Goal: Check status: Check status

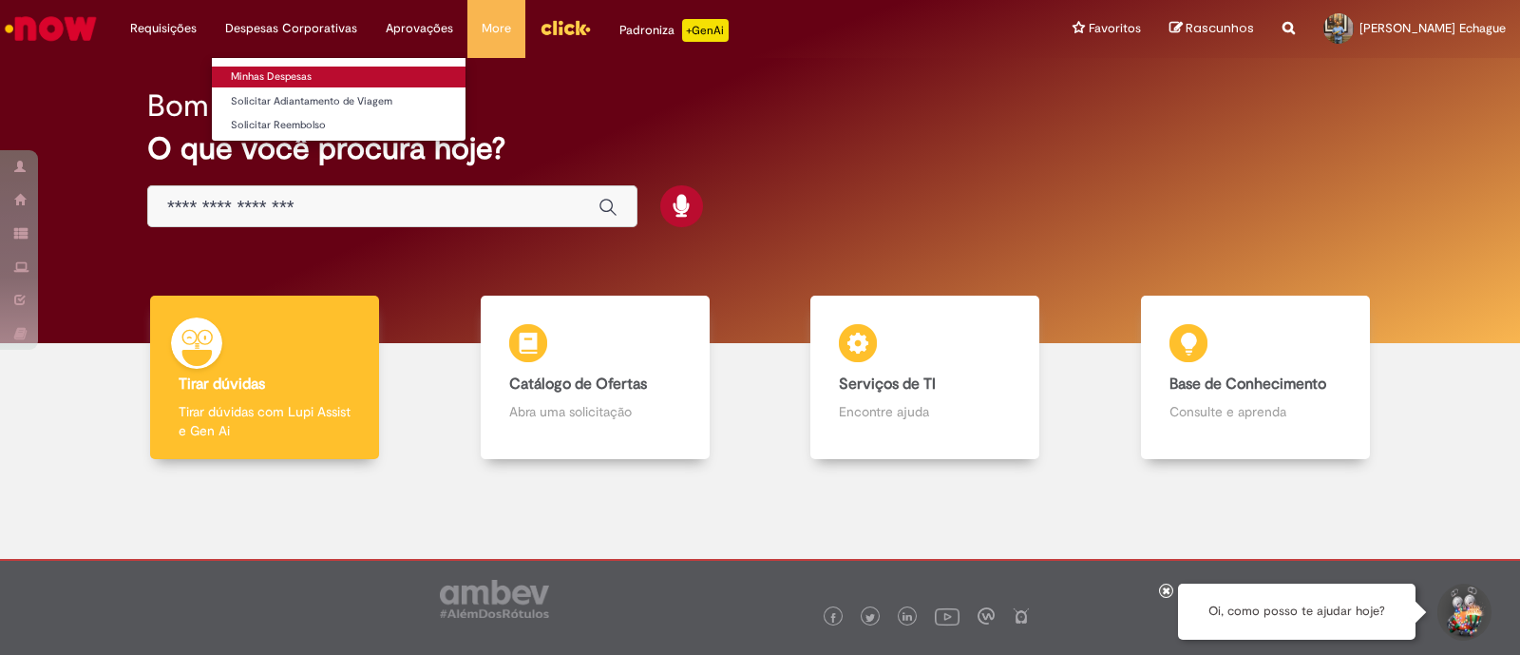
click at [295, 78] on link "Minhas Despesas" at bounding box center [339, 77] width 254 height 21
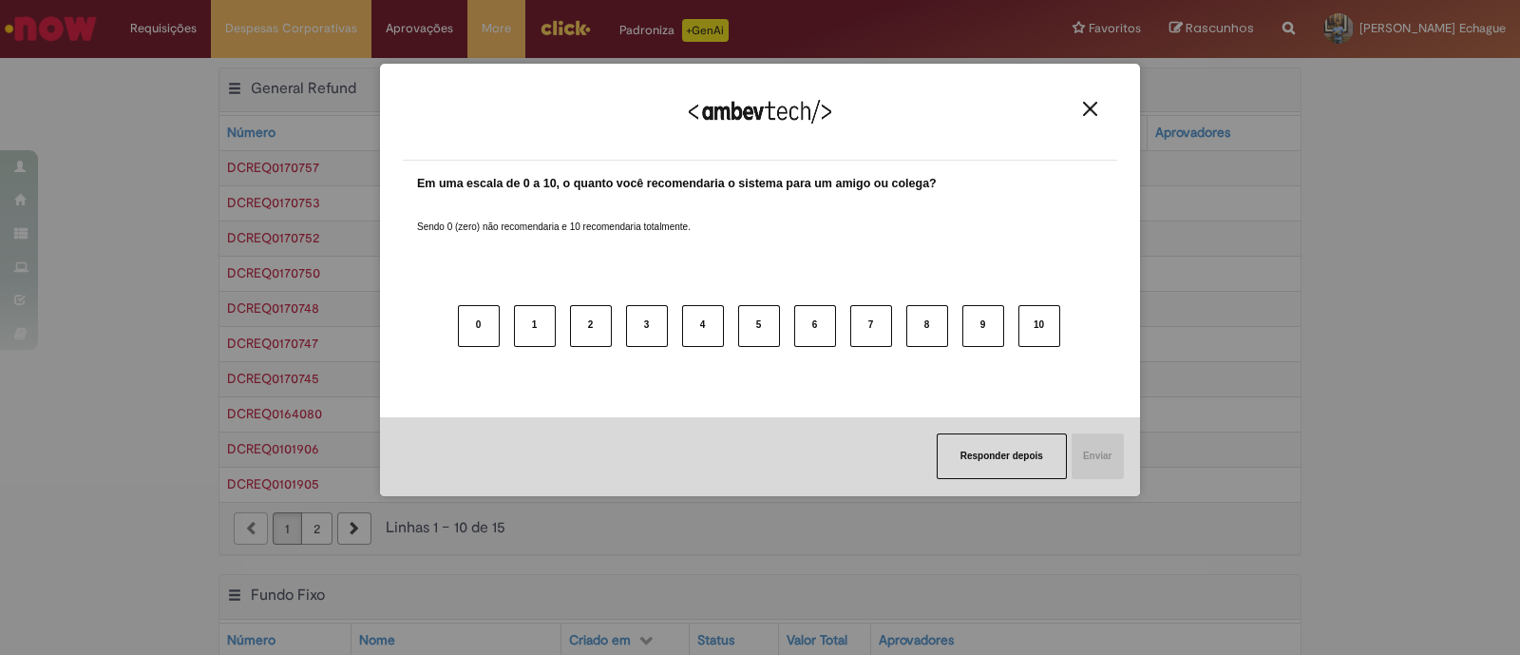
click at [1093, 106] on img "Close" at bounding box center [1090, 109] width 14 height 14
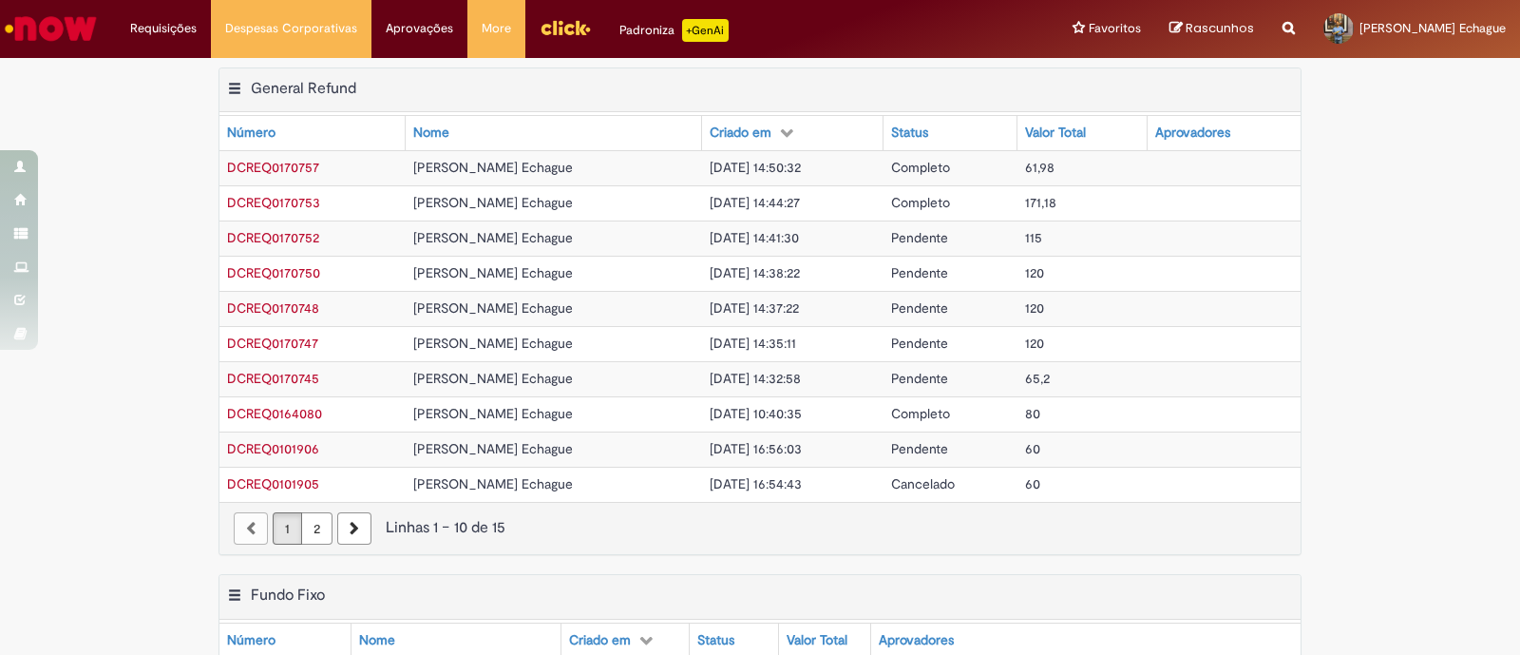
click at [300, 235] on span "DCREQ0170752" at bounding box center [273, 237] width 92 height 17
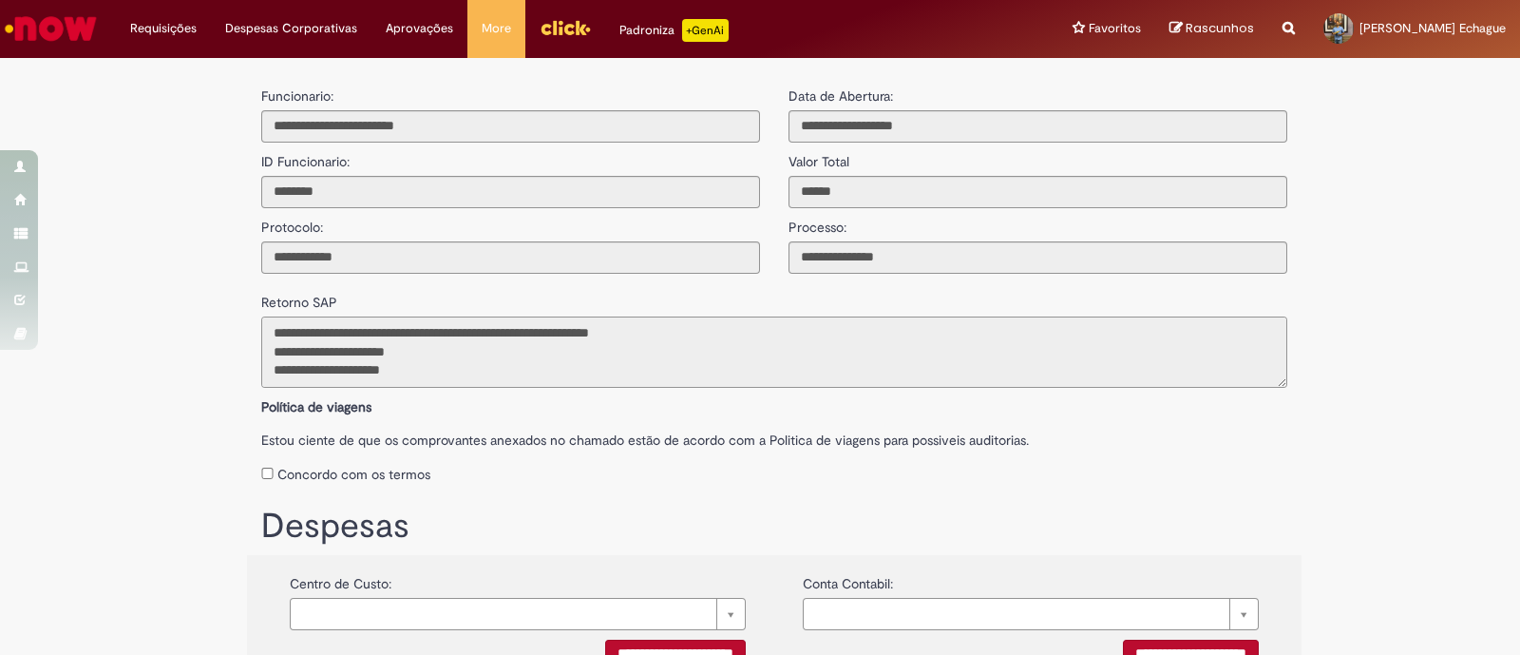
scroll to position [74, 0]
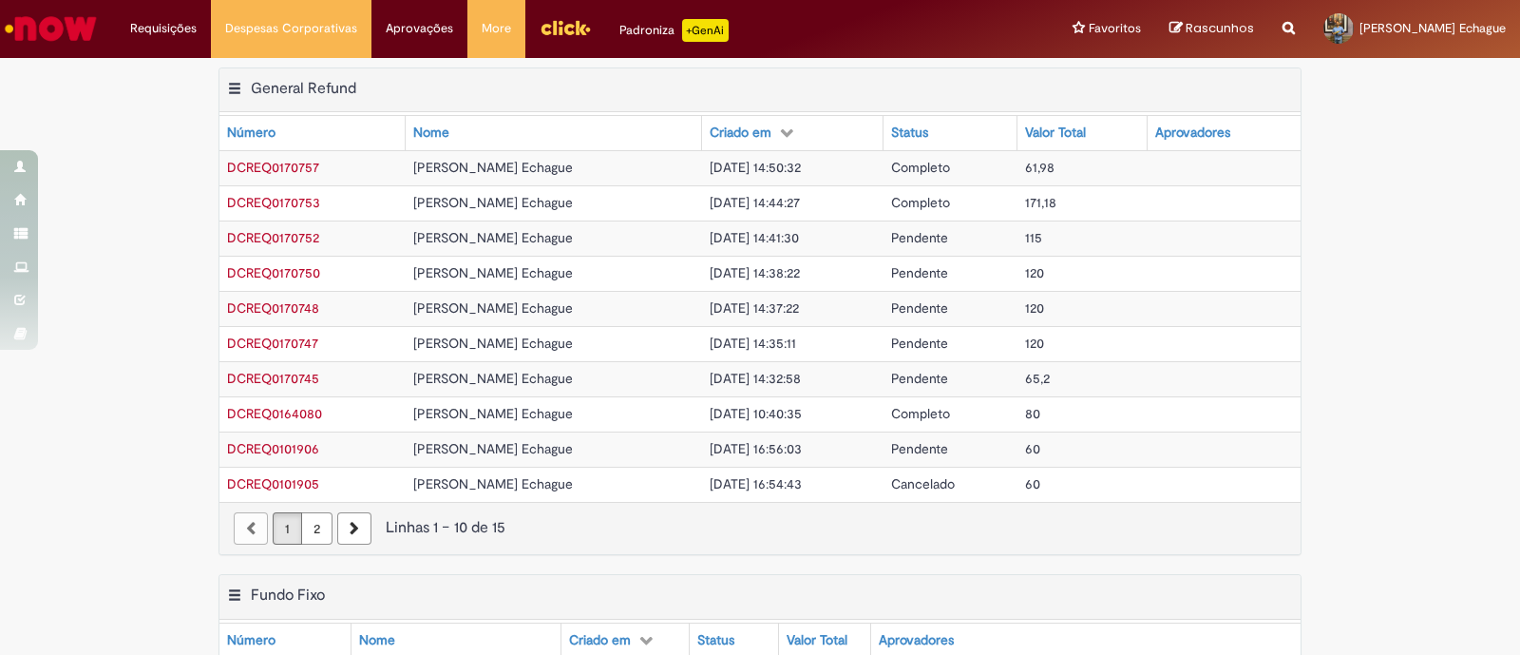
click at [271, 235] on span "DCREQ0170752" at bounding box center [273, 237] width 92 height 17
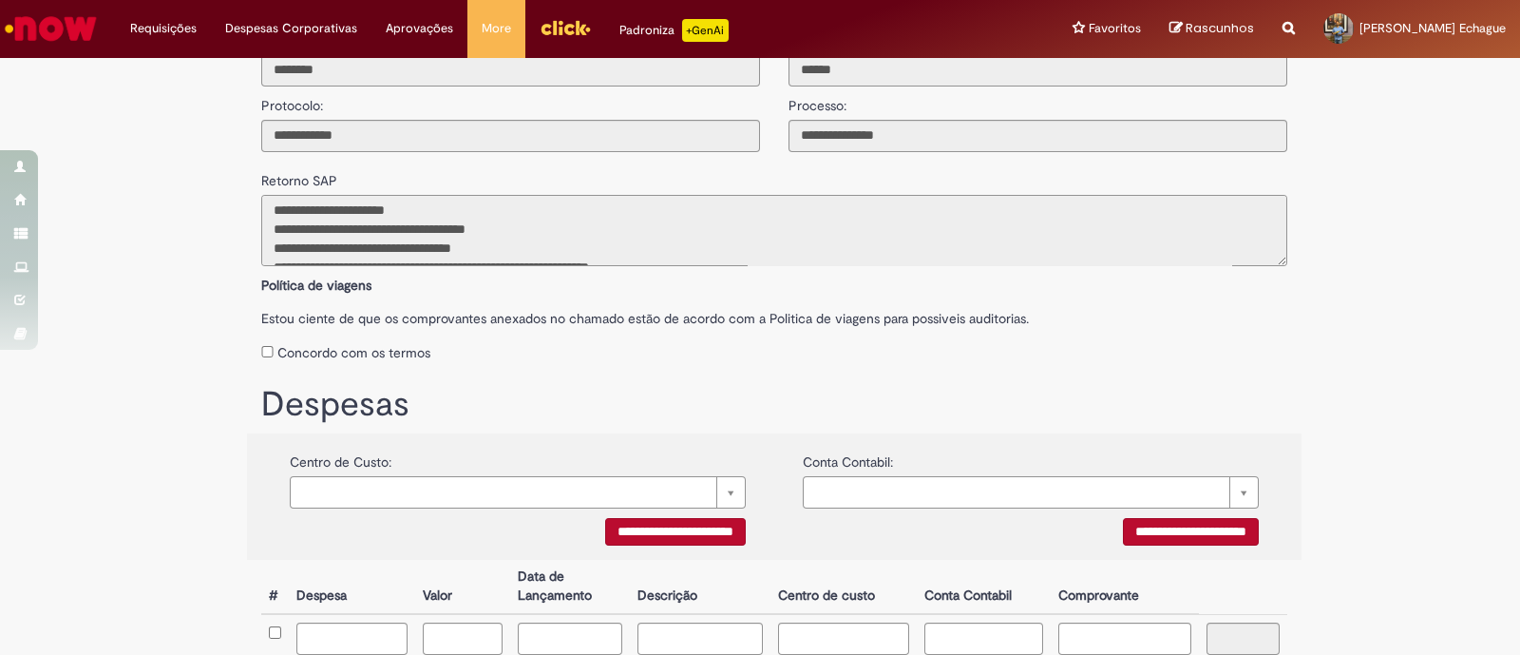
scroll to position [349, 0]
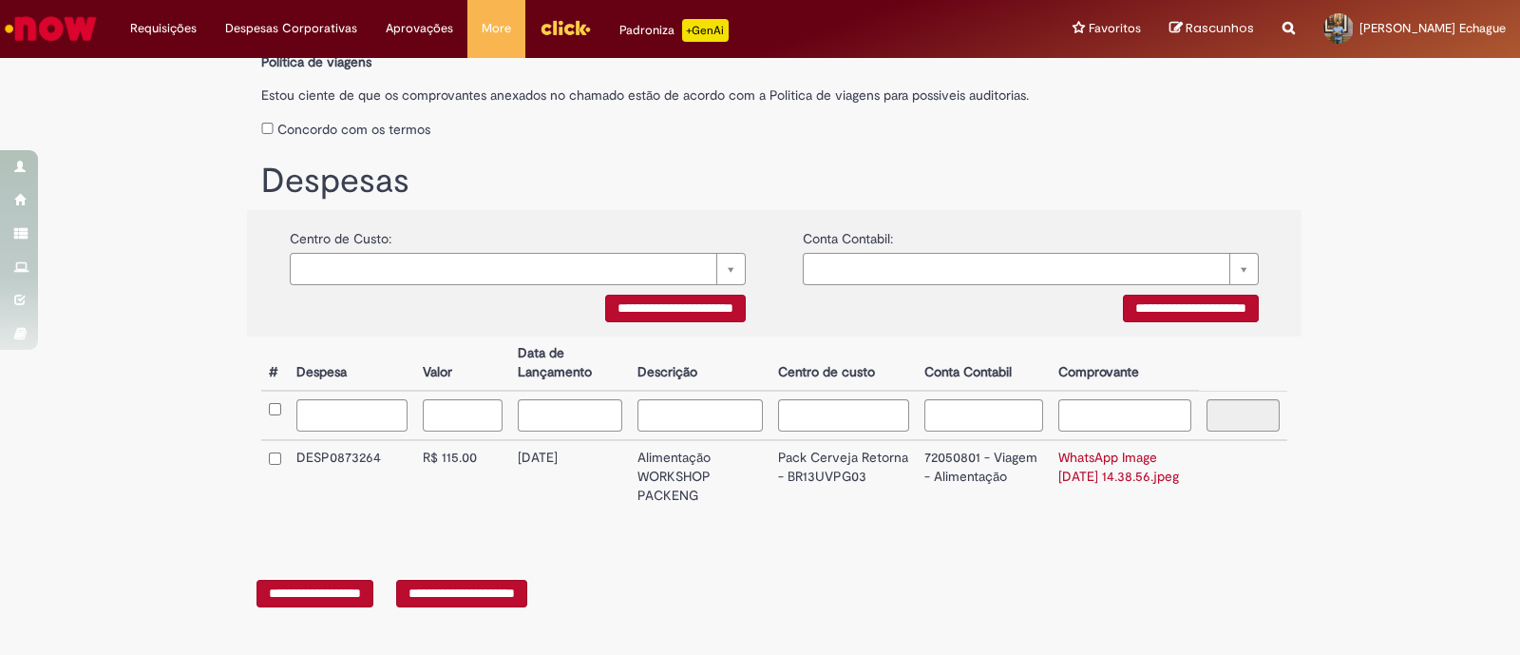
click at [261, 449] on td at bounding box center [275, 476] width 28 height 73
click at [264, 468] on td at bounding box center [275, 476] width 28 height 73
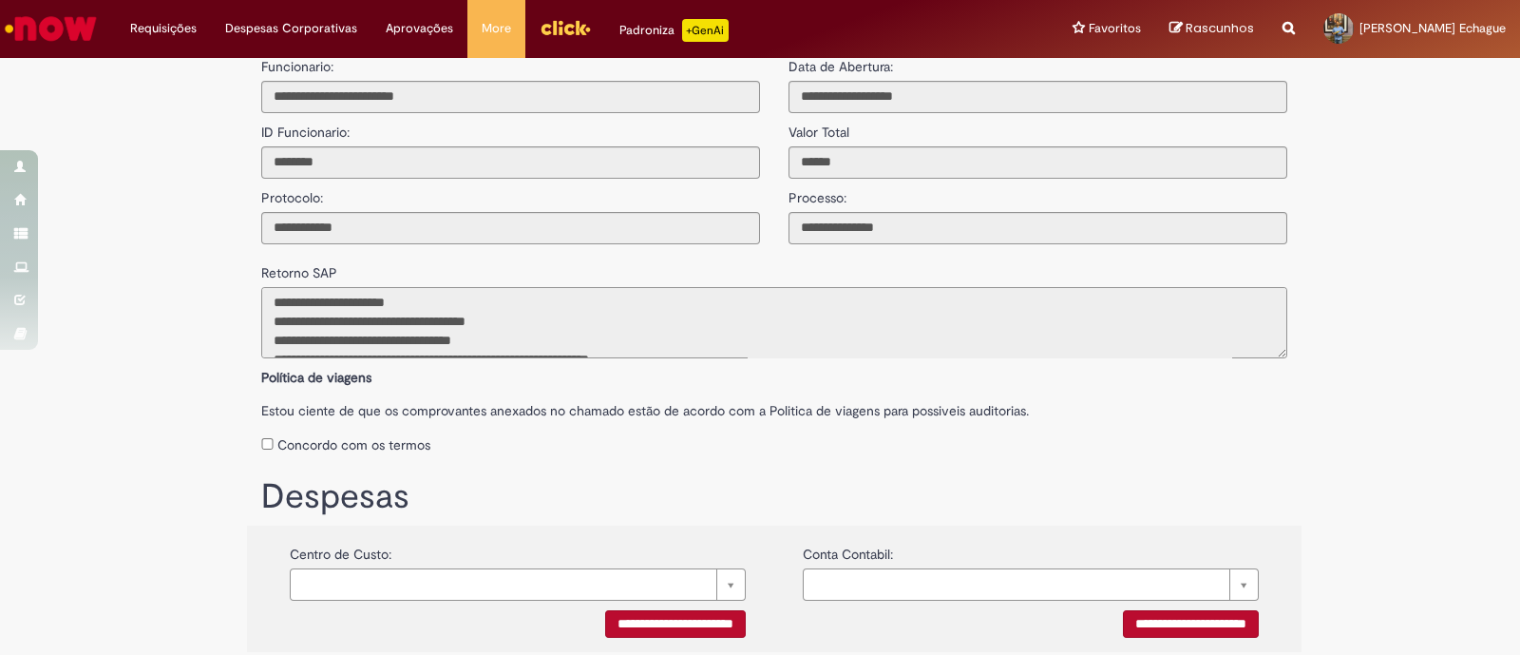
scroll to position [0, 0]
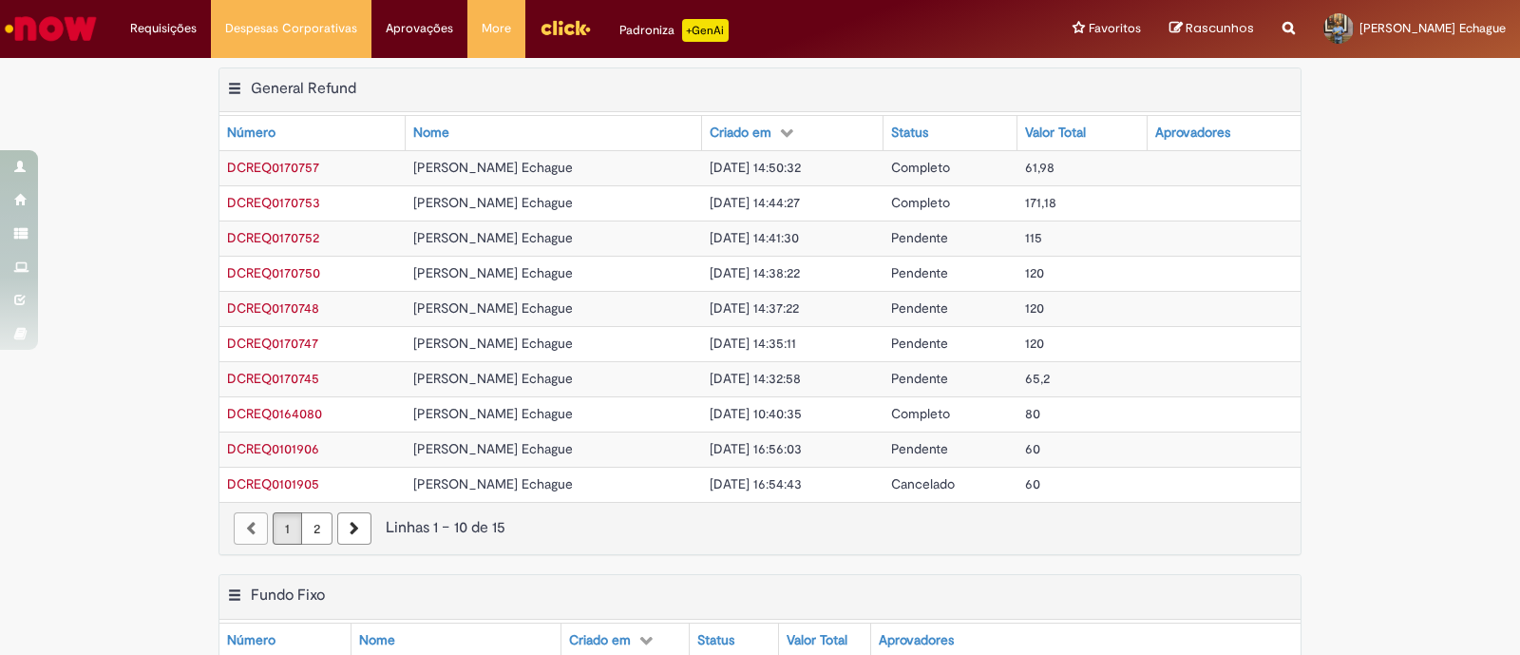
click at [281, 206] on span "DCREQ0170753" at bounding box center [273, 202] width 93 height 17
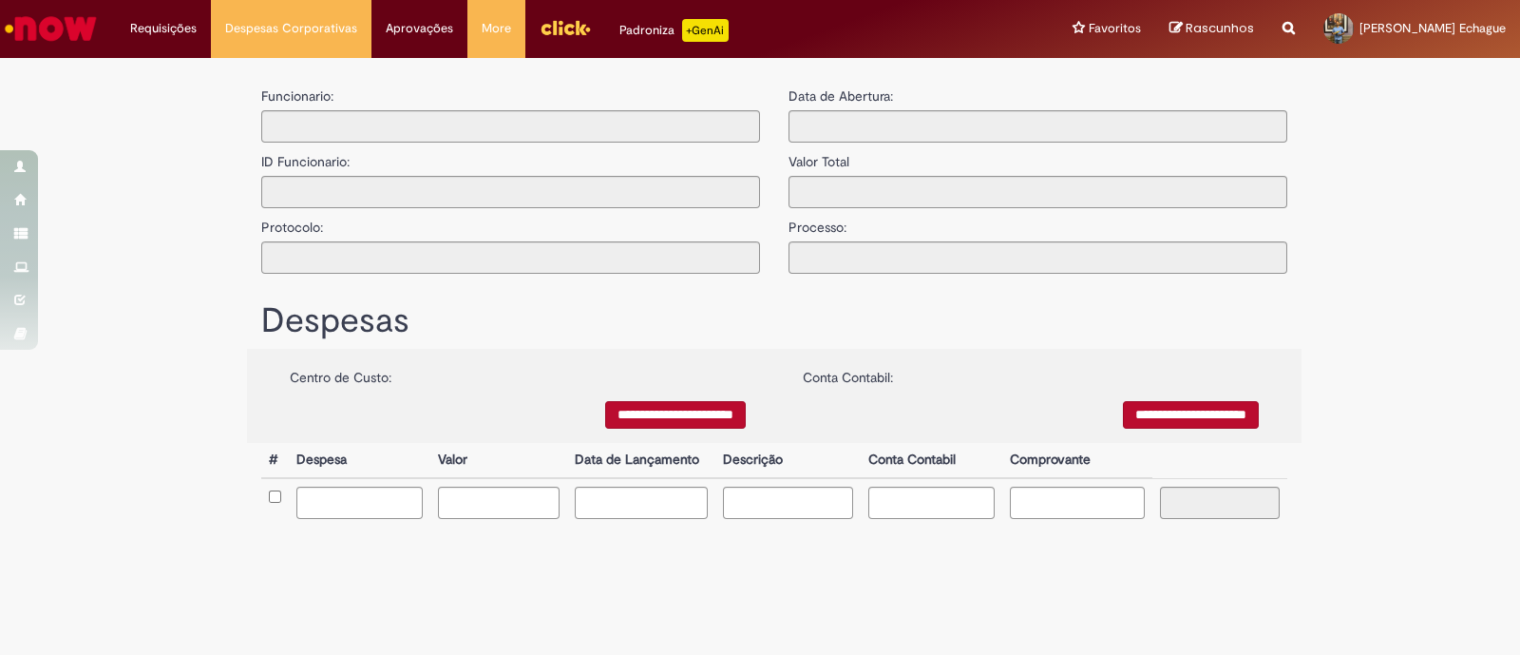
type input "**********"
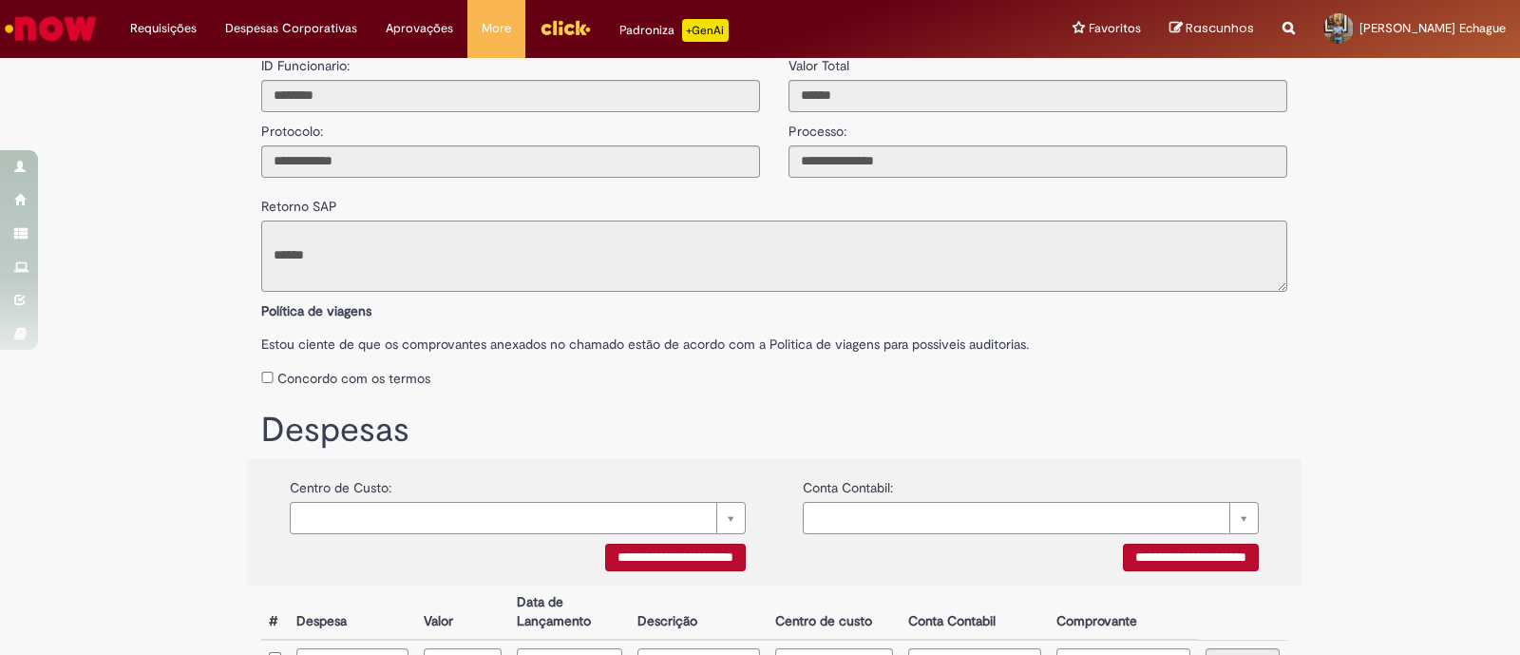
scroll to position [118, 0]
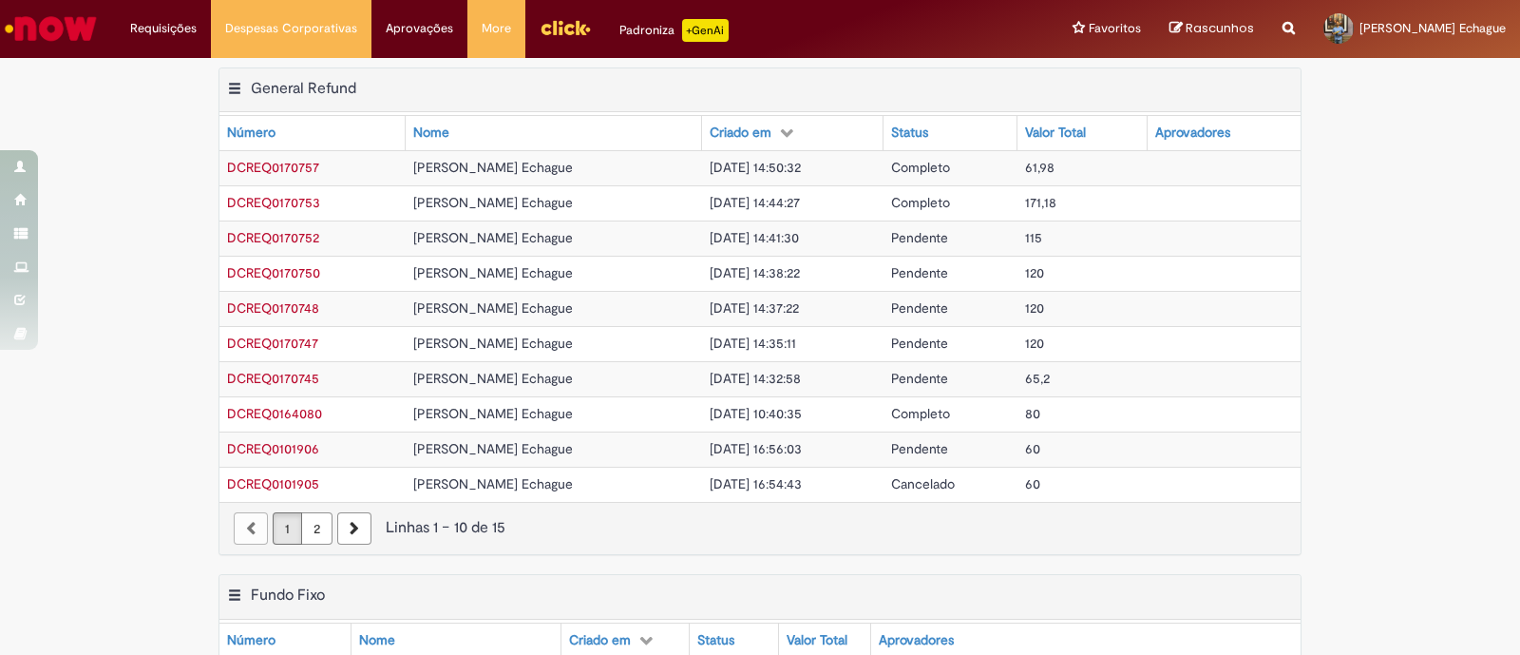
click at [290, 233] on span "DCREQ0170752" at bounding box center [273, 237] width 92 height 17
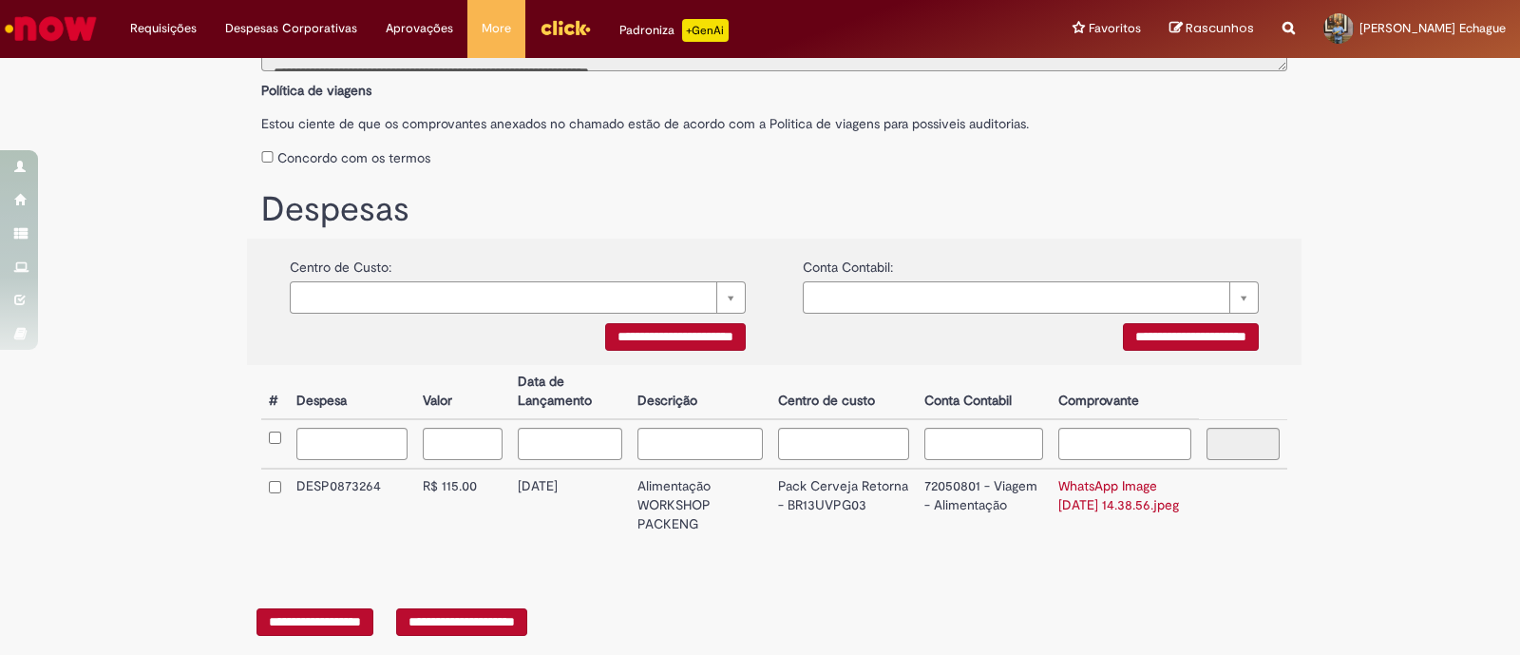
scroll to position [349, 0]
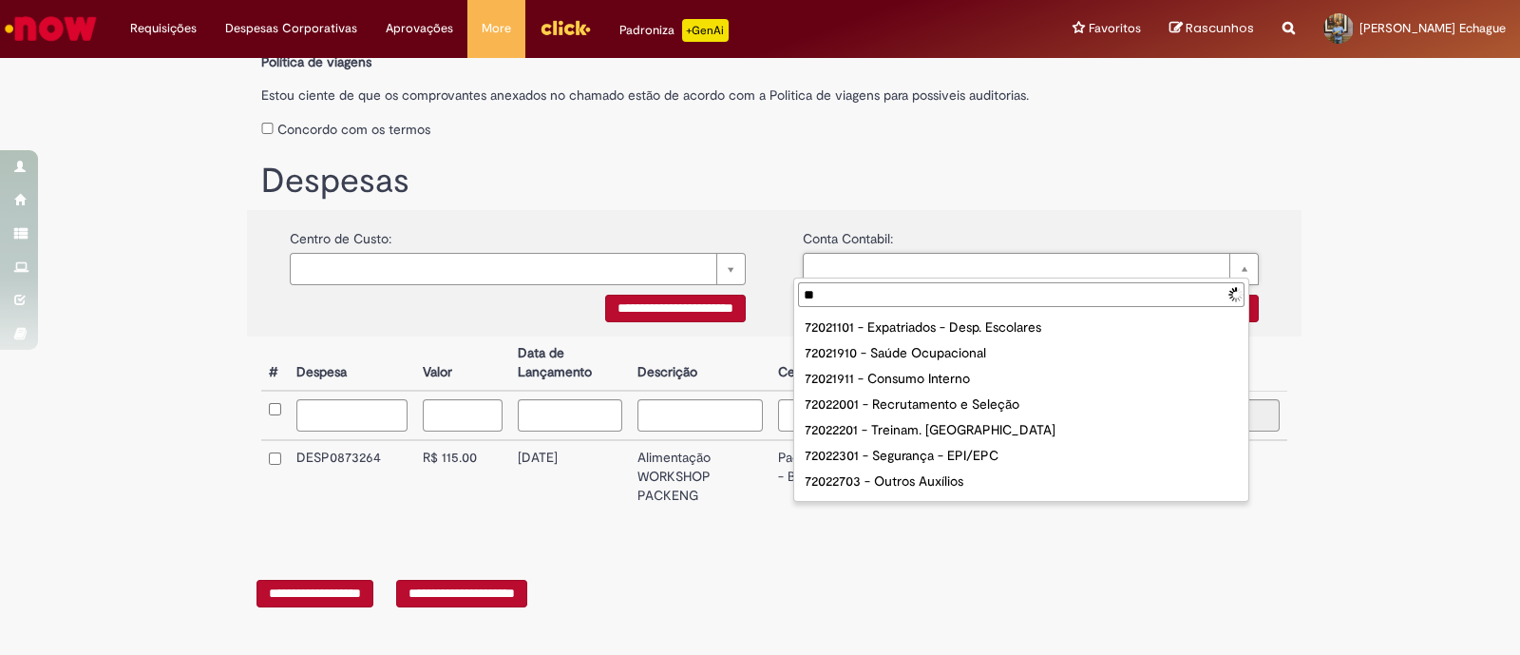
type input "***"
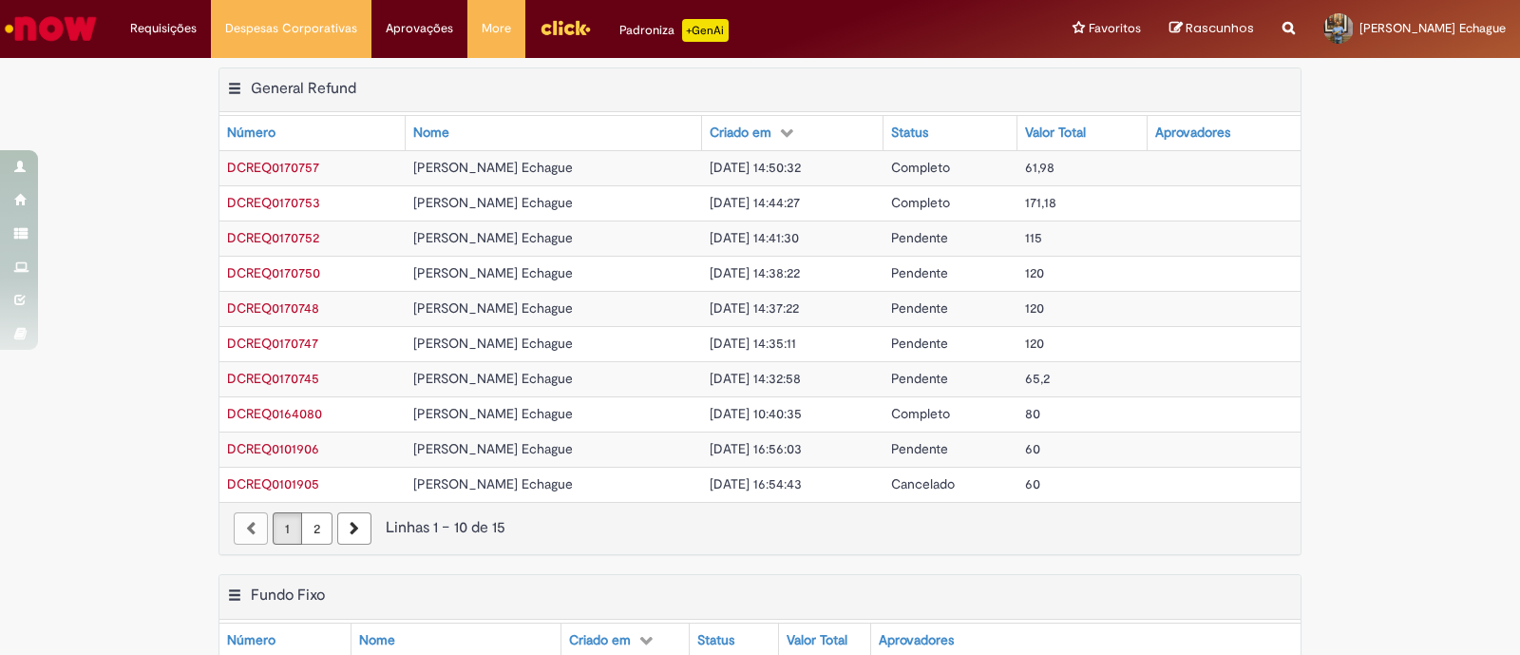
click at [282, 377] on span "DCREQ0170745" at bounding box center [273, 378] width 92 height 17
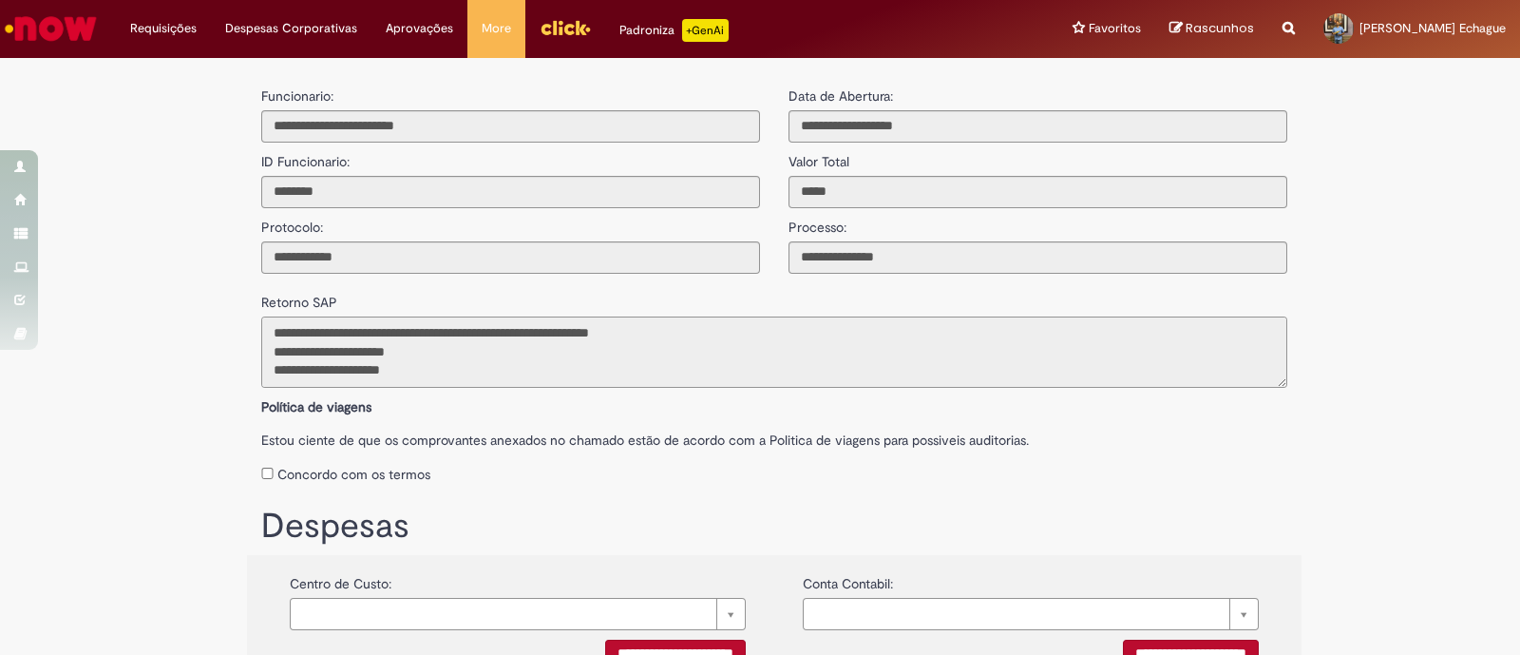
scroll to position [74, 0]
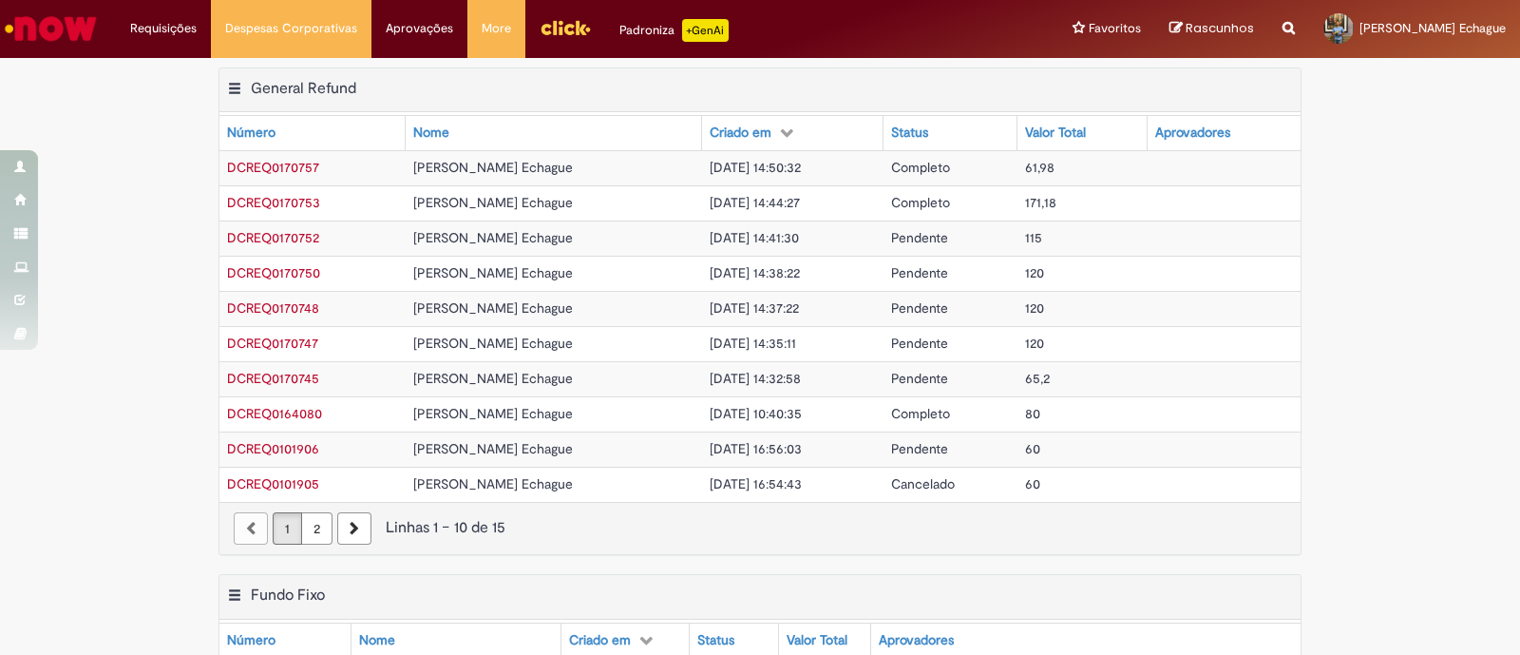
click at [276, 440] on span "DCREQ0101906" at bounding box center [273, 448] width 92 height 17
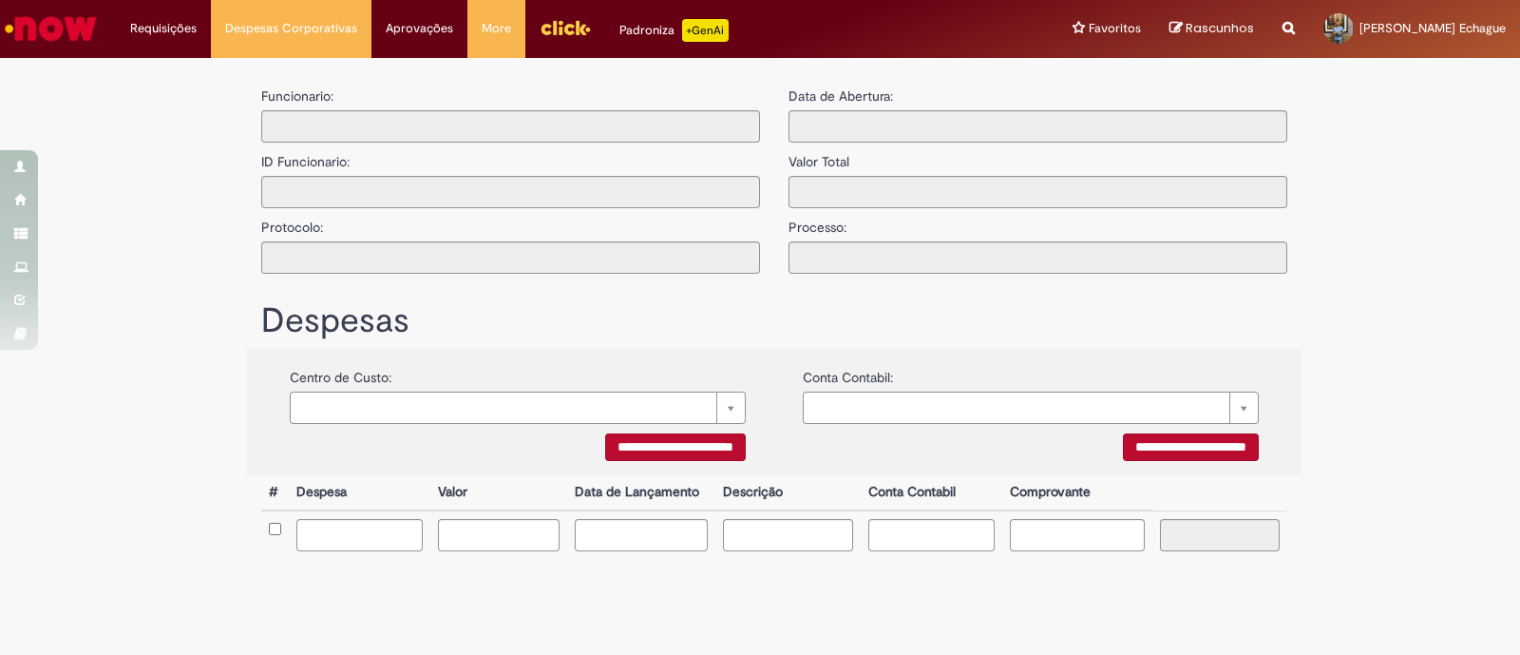
type input "**********"
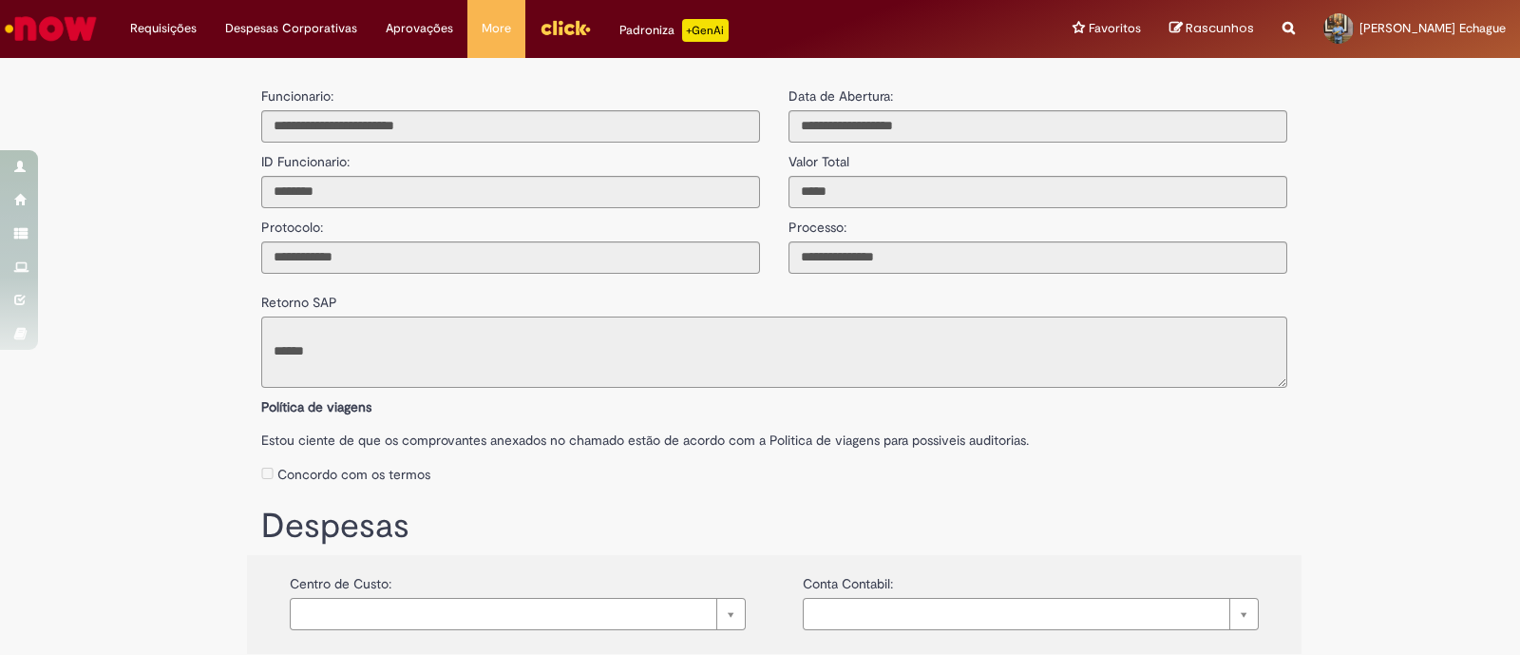
scroll to position [94, 0]
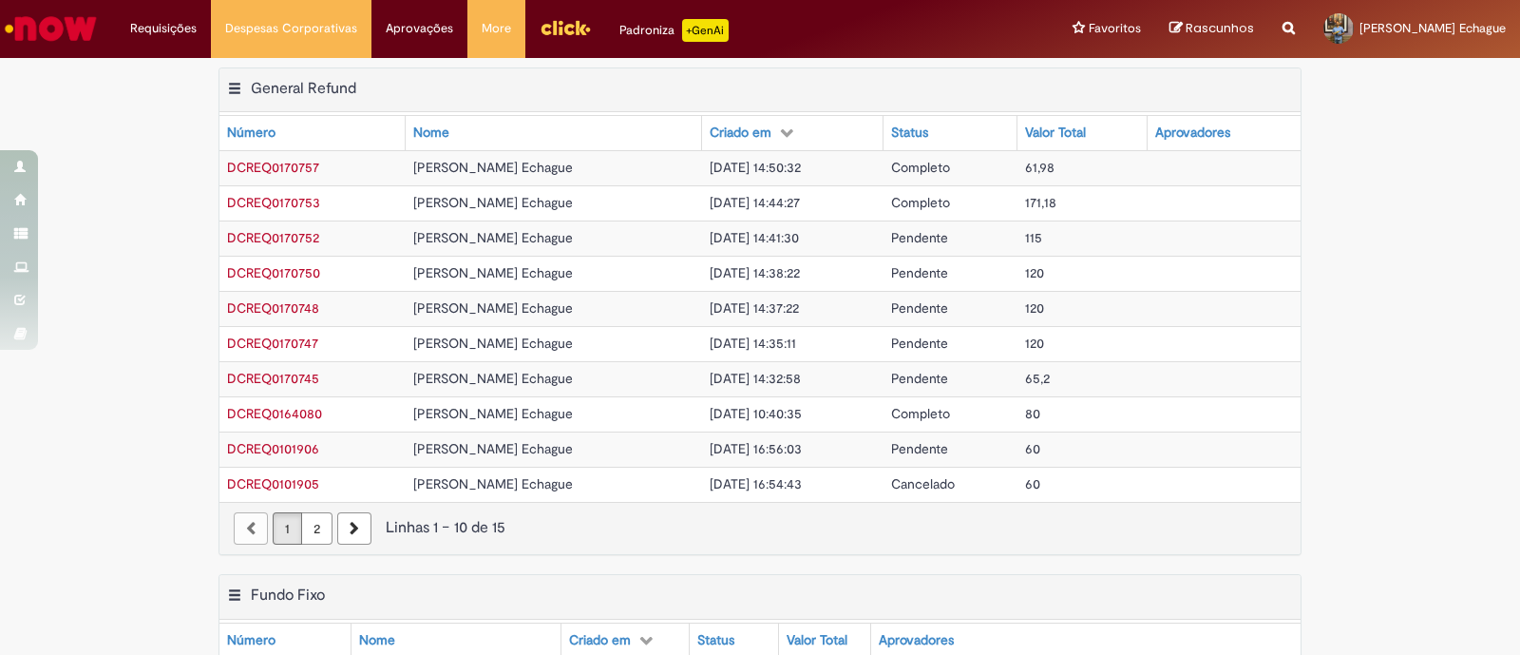
click at [67, 29] on img "Ir para a Homepage" at bounding box center [51, 29] width 98 height 38
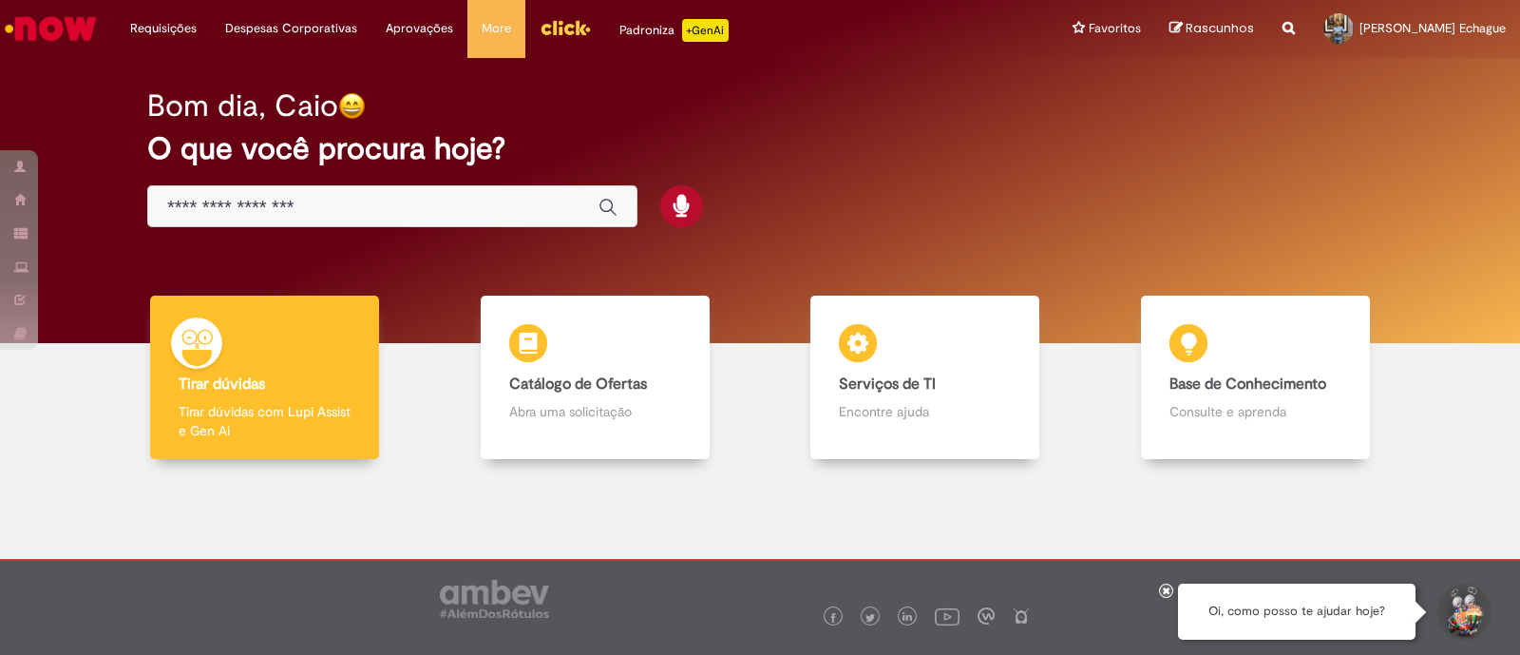
click at [545, 21] on img "Menu Cabeçalho" at bounding box center [565, 27] width 51 height 29
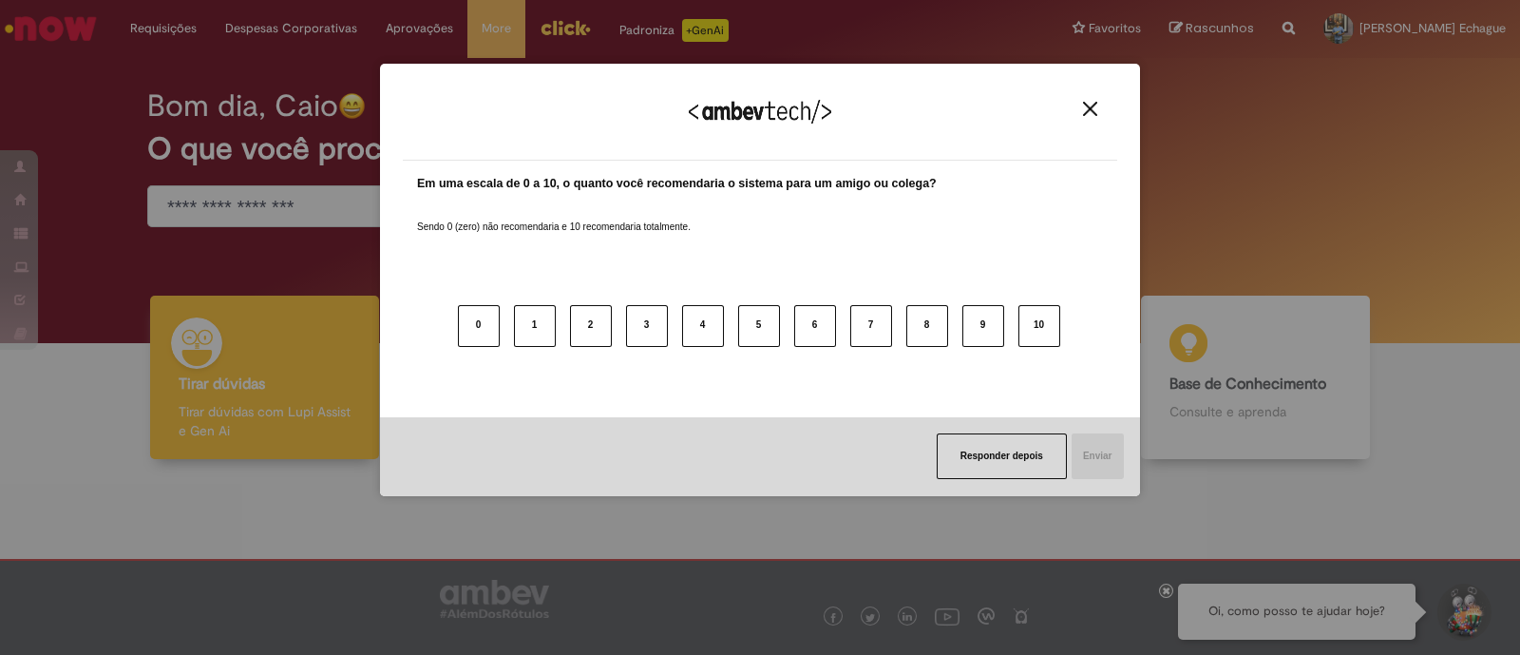
click at [1076, 125] on div "Agradecemos seu feedback!" at bounding box center [760, 123] width 715 height 74
click at [1078, 112] on button "Close" at bounding box center [1091, 109] width 26 height 16
